Goal: Task Accomplishment & Management: Manage account settings

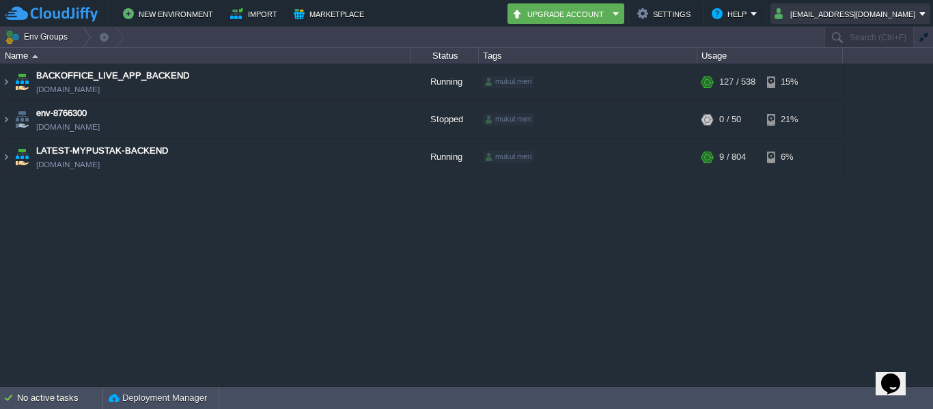
click at [906, 10] on button "[EMAIL_ADDRESS][DOMAIN_NAME]" at bounding box center [846, 13] width 145 height 16
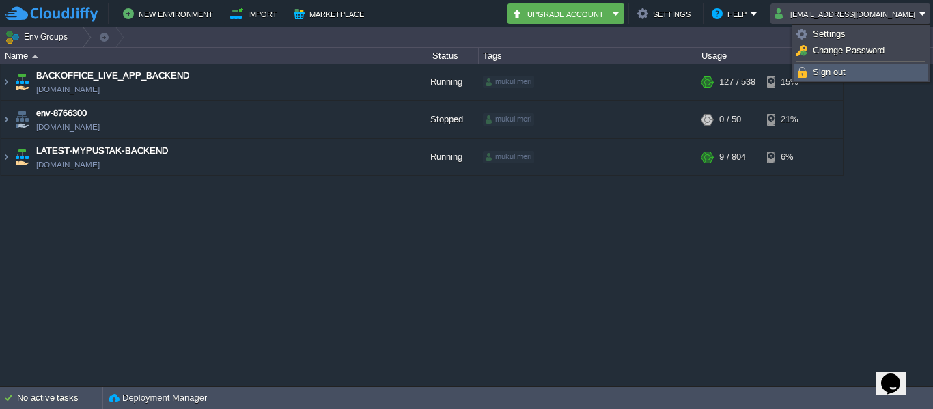
click at [835, 77] on span "Sign out" at bounding box center [829, 72] width 33 height 10
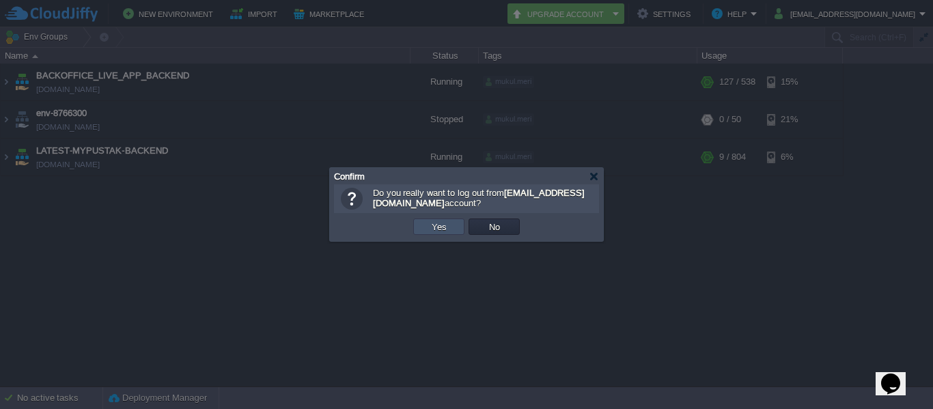
click at [438, 225] on button "Yes" at bounding box center [439, 227] width 23 height 12
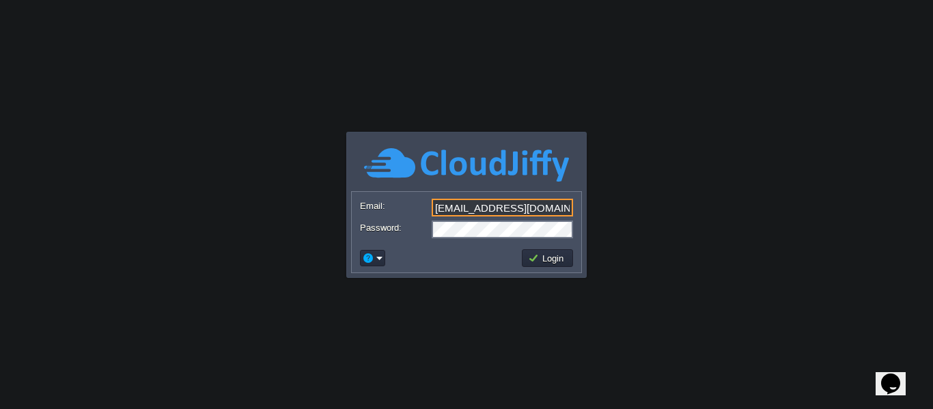
click at [464, 215] on input "[EMAIL_ADDRESS][DOMAIN_NAME]" at bounding box center [502, 208] width 141 height 18
type input "[EMAIL_ADDRESS][DOMAIN_NAME]"
click at [537, 259] on button "Login" at bounding box center [548, 258] width 40 height 12
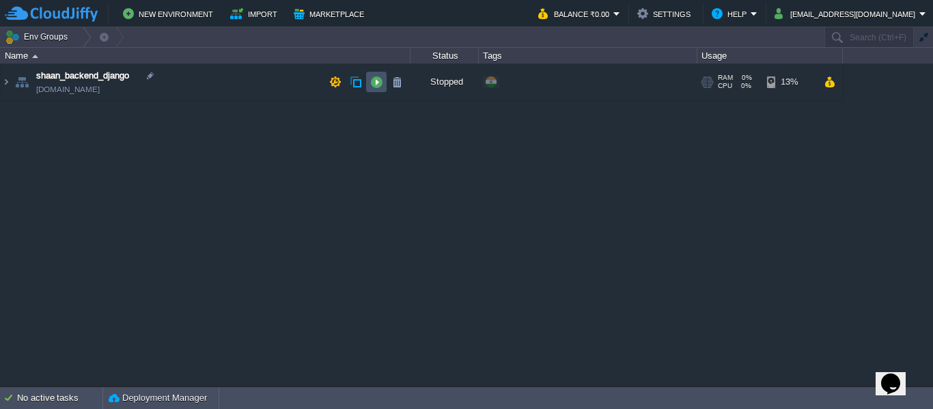
click at [377, 82] on button "button" at bounding box center [376, 82] width 12 height 12
